Goal: Transaction & Acquisition: Purchase product/service

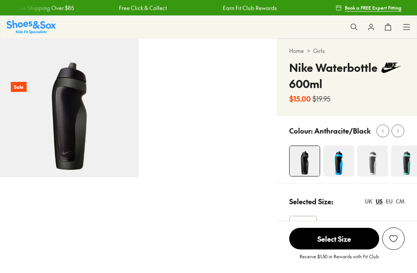
click at [396, 130] on icon at bounding box center [398, 131] width 6 height 6
click at [397, 132] on icon at bounding box center [398, 131] width 6 height 6
click at [398, 131] on icon at bounding box center [398, 131] width 6 height 6
click at [398, 132] on use at bounding box center [399, 130] width 2 height 3
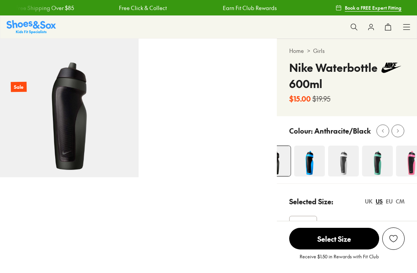
click at [377, 124] on div at bounding box center [394, 130] width 35 height 13
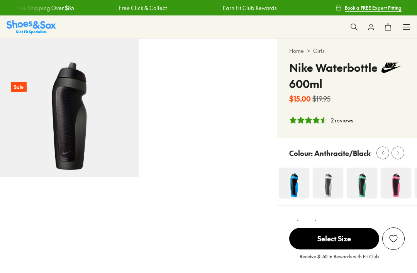
click at [277, 86] on div "Home > Girls Nike Waterbottle 600ml $15.00 $19.95 2 reviews" at bounding box center [347, 88] width 140 height 99
select select "*"
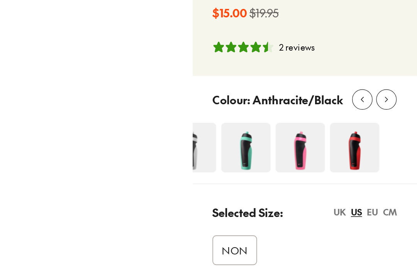
click at [395, 109] on icon at bounding box center [398, 108] width 6 height 6
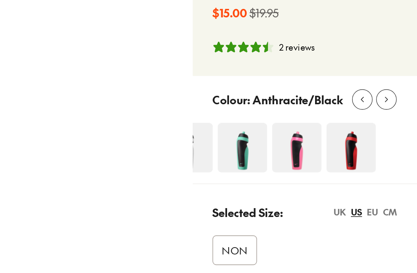
click at [395, 108] on icon at bounding box center [398, 108] width 6 height 6
click at [377, 110] on button at bounding box center [383, 107] width 13 height 13
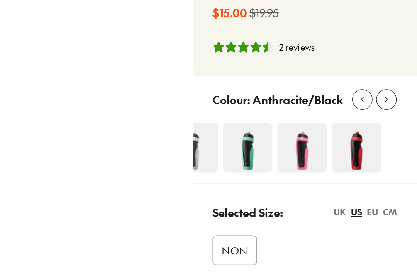
click at [377, 109] on button at bounding box center [383, 107] width 13 height 13
click at [380, 109] on icon at bounding box center [383, 108] width 6 height 6
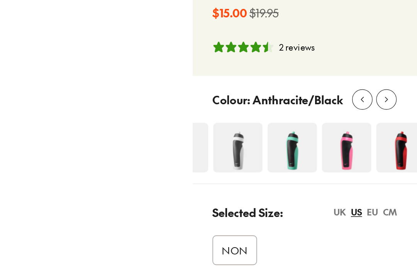
click at [380, 109] on icon at bounding box center [383, 108] width 6 height 6
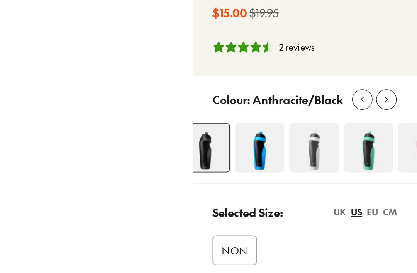
click at [380, 109] on icon at bounding box center [383, 108] width 6 height 6
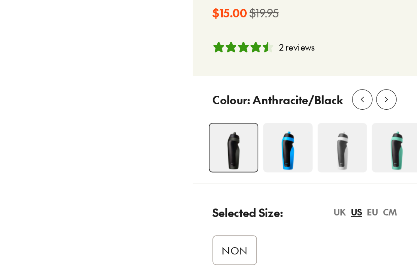
click at [321, 139] on img at bounding box center [336, 137] width 31 height 31
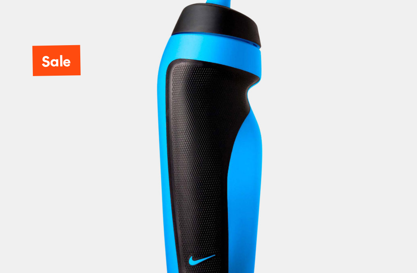
select select "*"
